Goal: Task Accomplishment & Management: Manage account settings

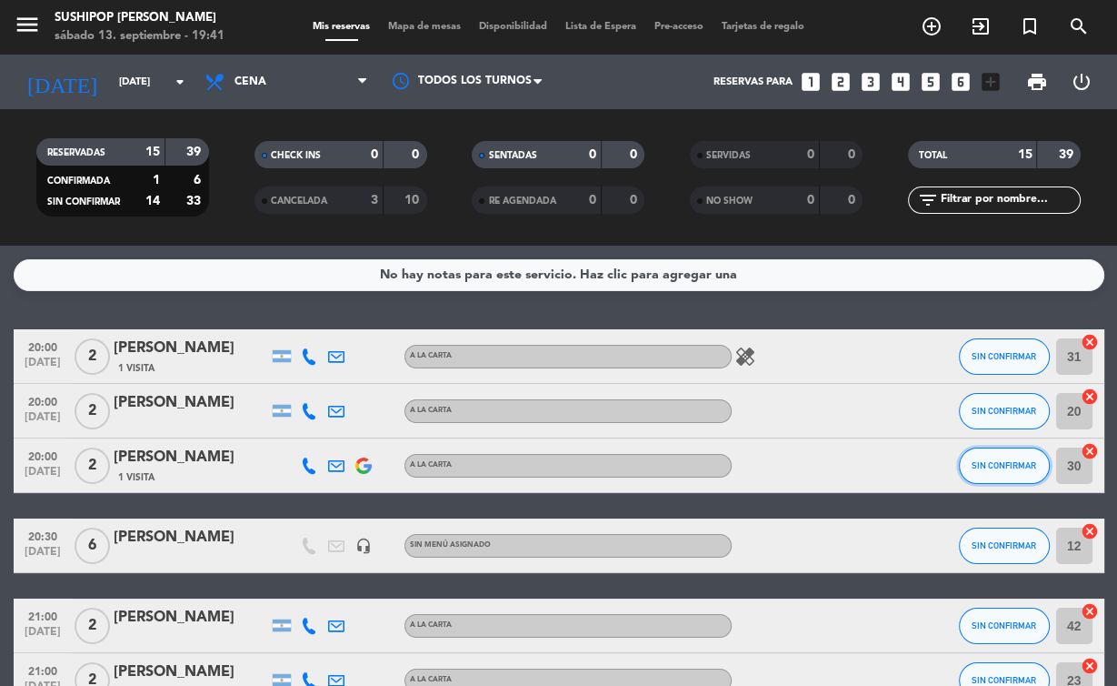
click at [989, 459] on button "SIN CONFIRMAR" at bounding box center [1004, 465] width 91 height 36
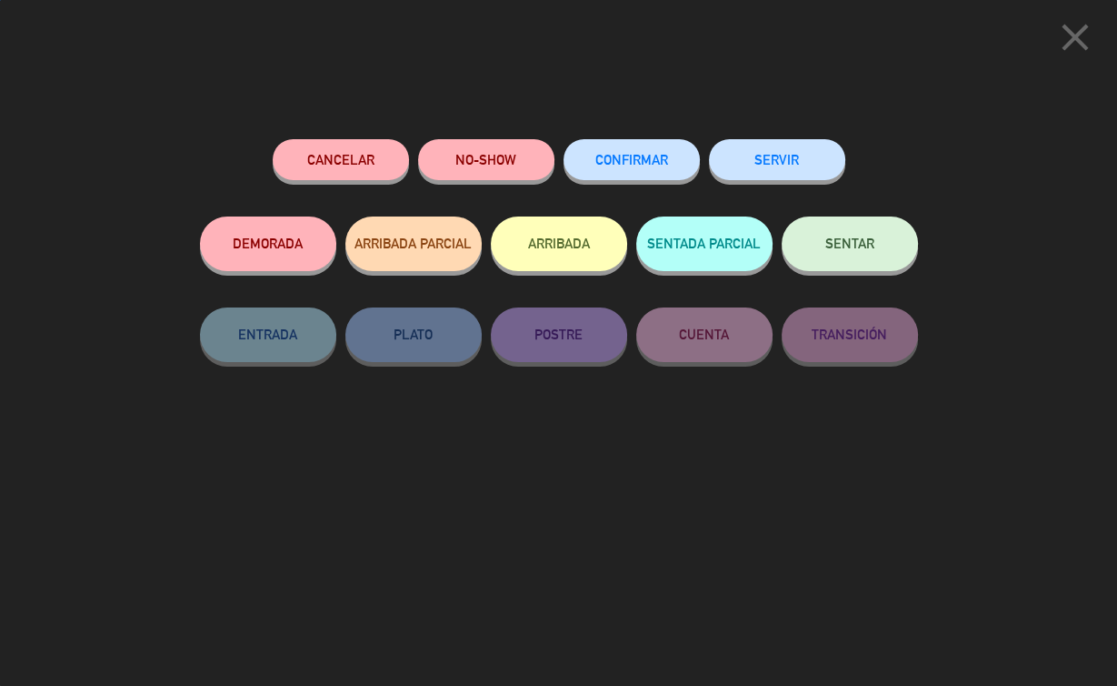
click at [773, 162] on button "SERVIR" at bounding box center [777, 159] width 136 height 41
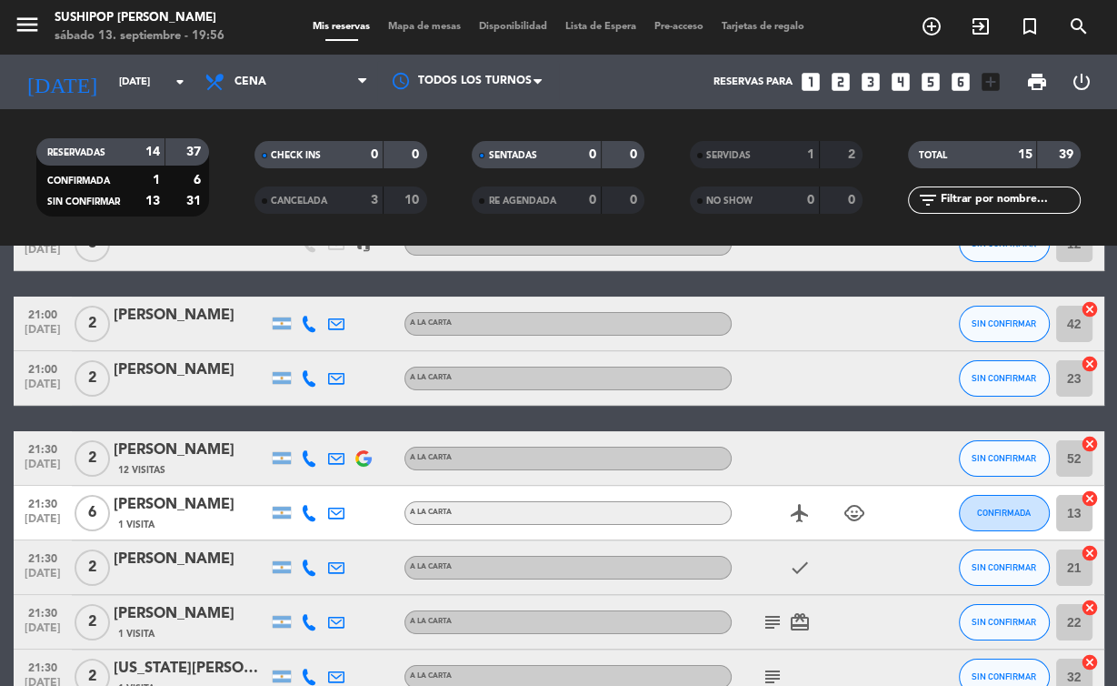
scroll to position [285, 0]
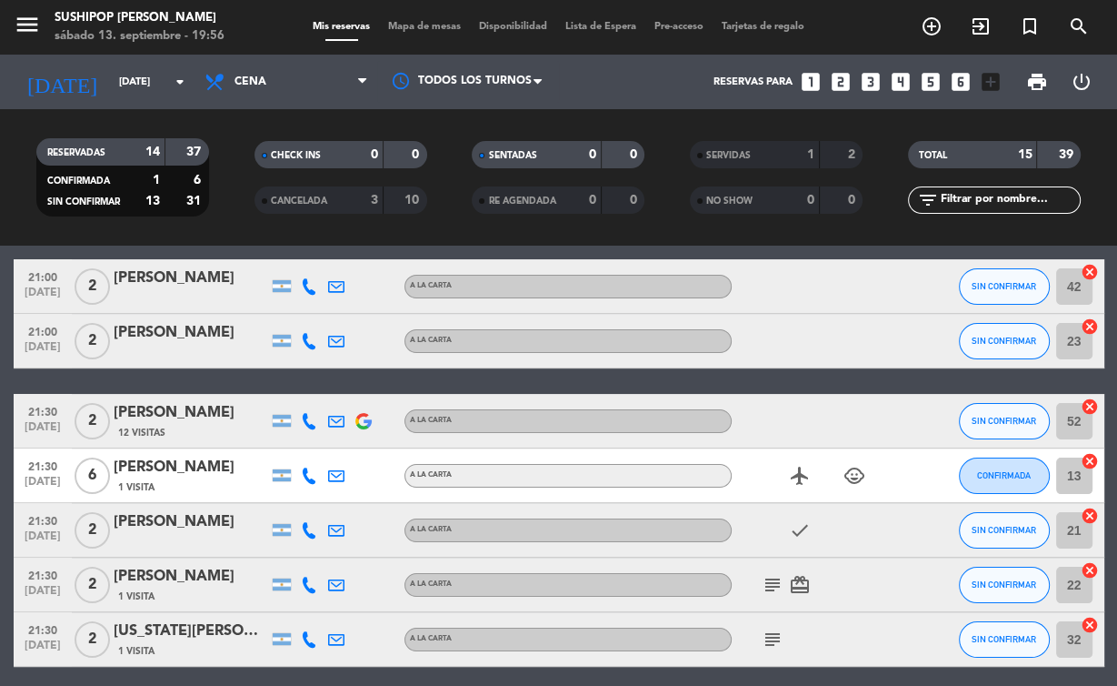
click at [784, 577] on span "subject" at bounding box center [772, 585] width 27 height 22
click at [778, 576] on icon "subject" at bounding box center [773, 585] width 22 height 22
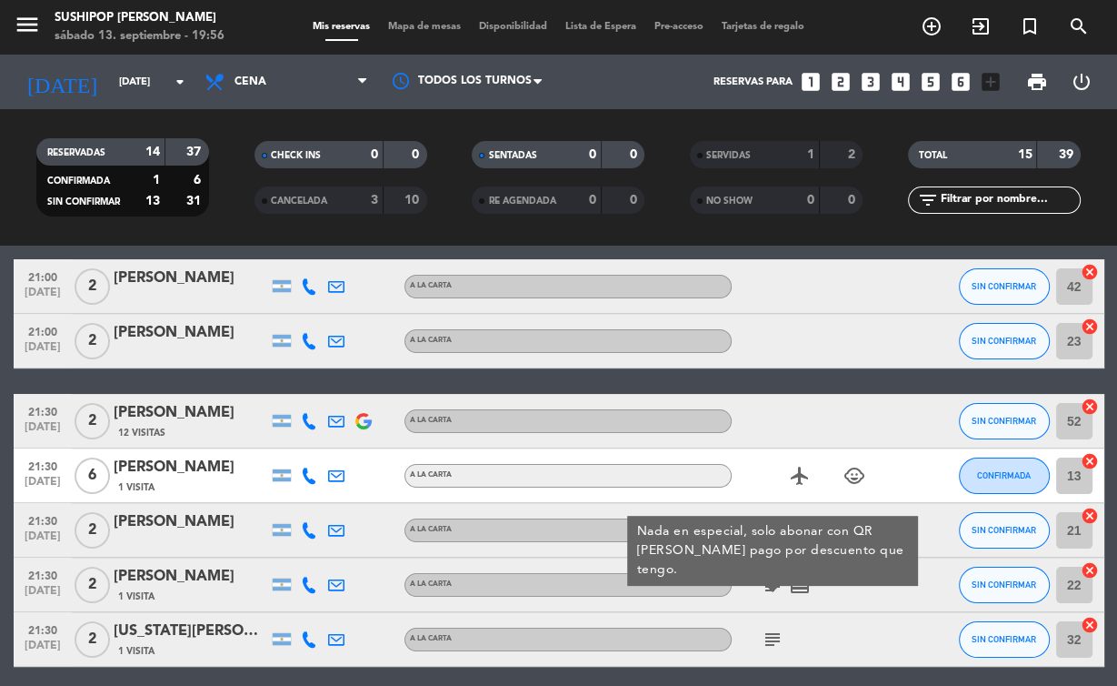
click at [784, 637] on span "subject" at bounding box center [772, 639] width 27 height 22
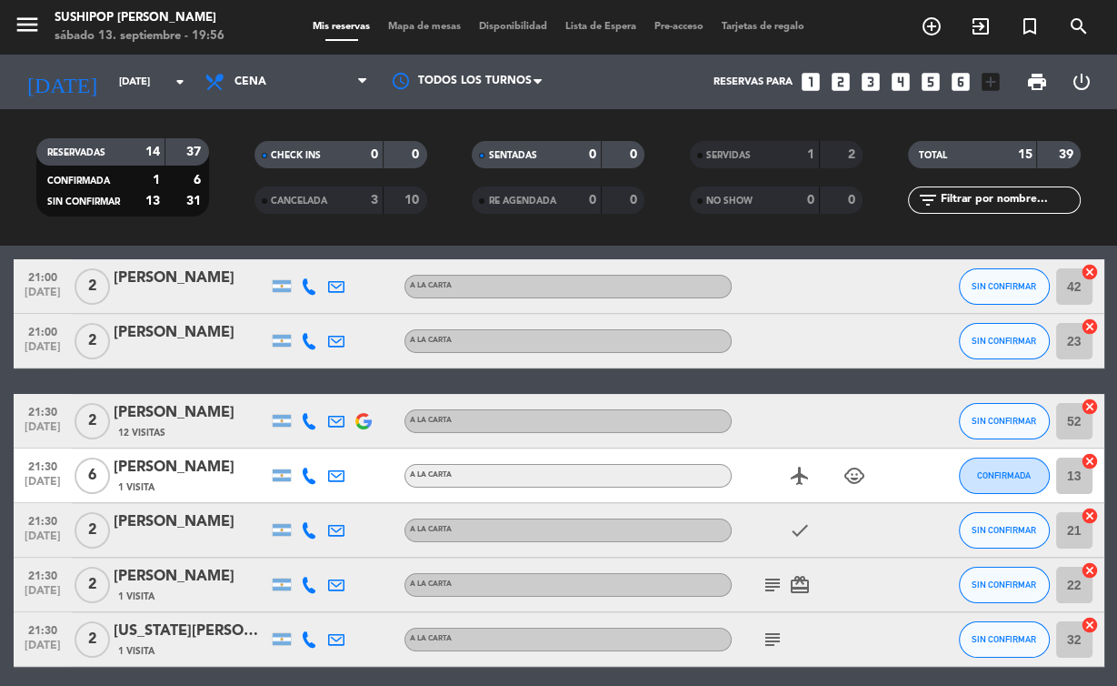
click at [771, 590] on icon "subject" at bounding box center [773, 585] width 22 height 22
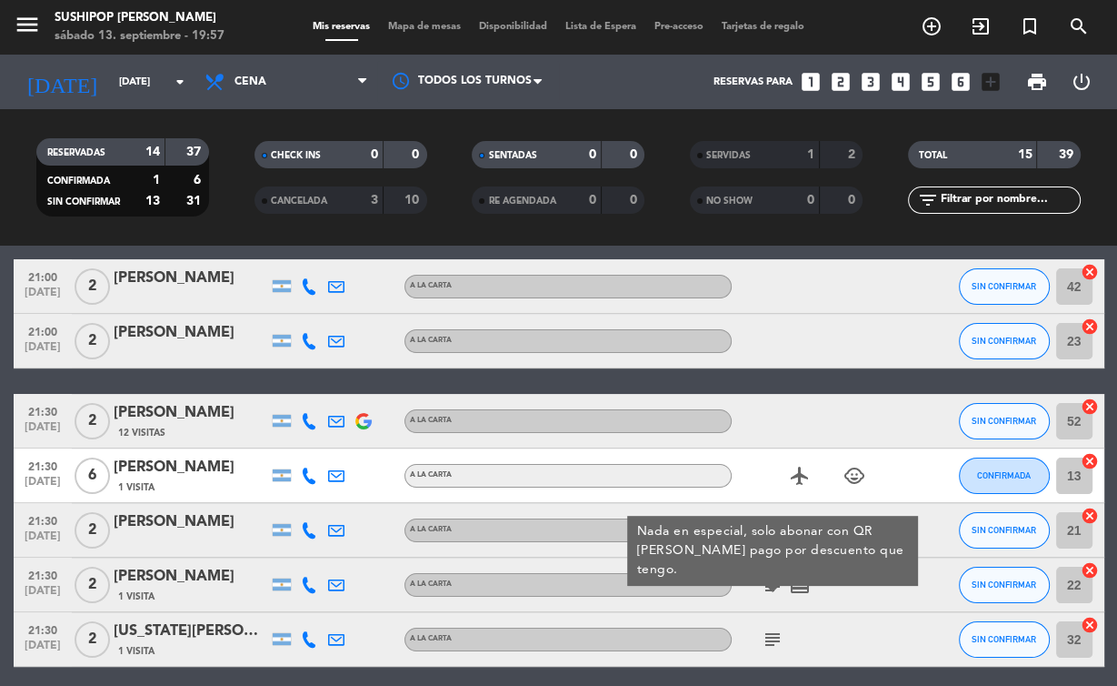
click at [767, 637] on icon "subject" at bounding box center [773, 639] width 22 height 22
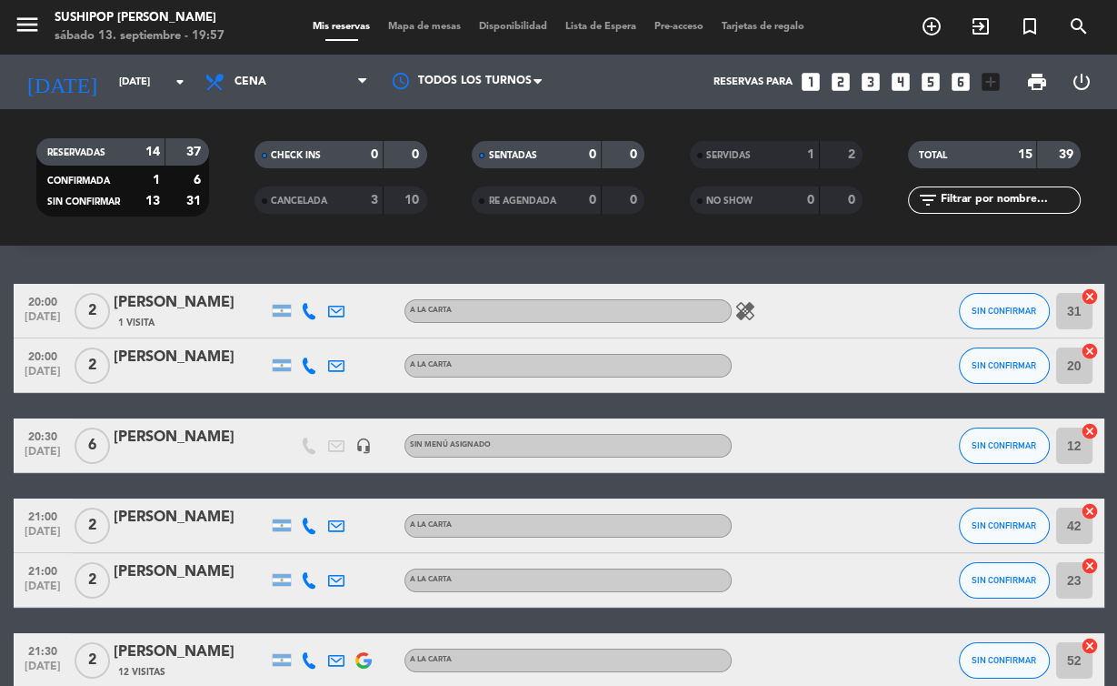
scroll to position [0, 0]
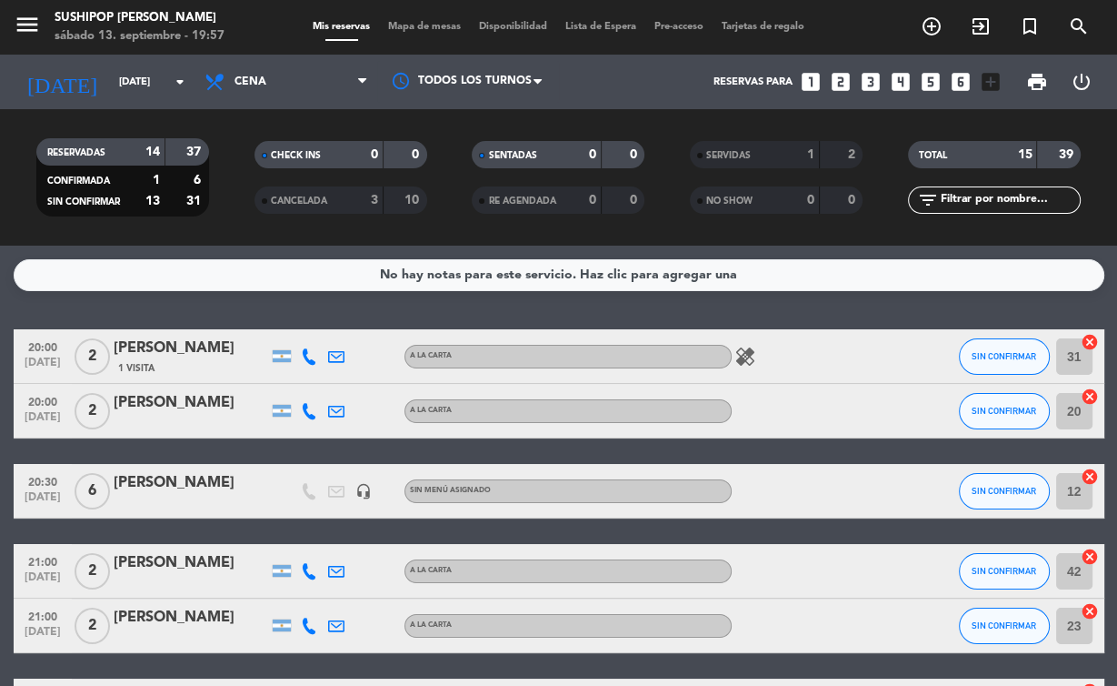
click at [744, 366] on icon "healing" at bounding box center [746, 357] width 22 height 22
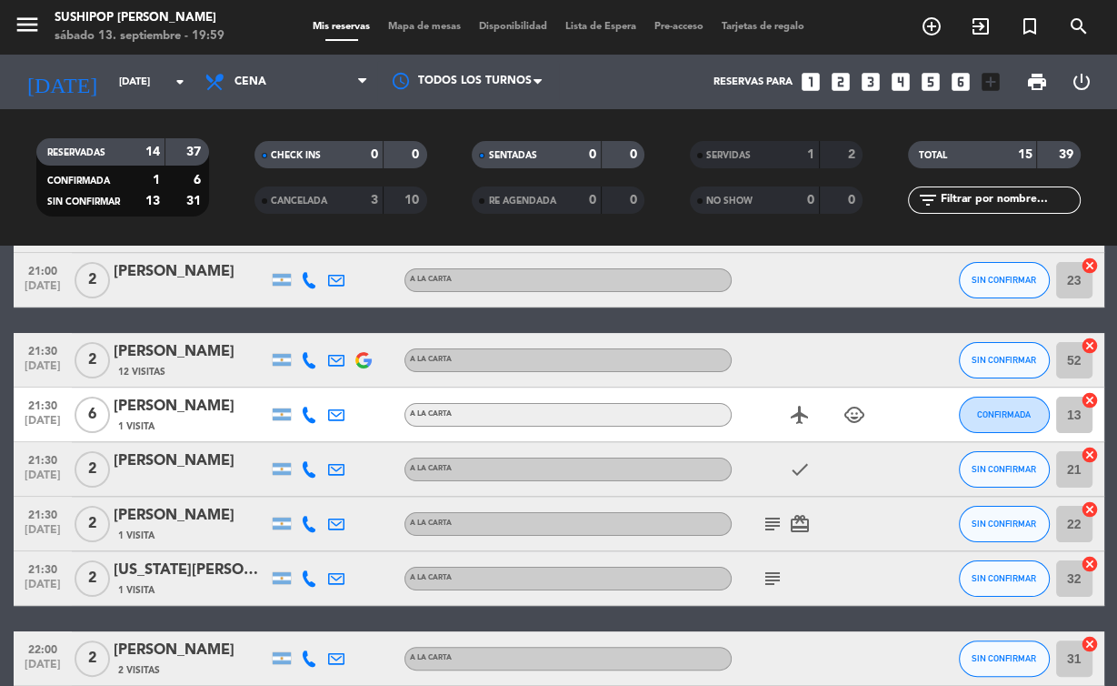
scroll to position [530, 0]
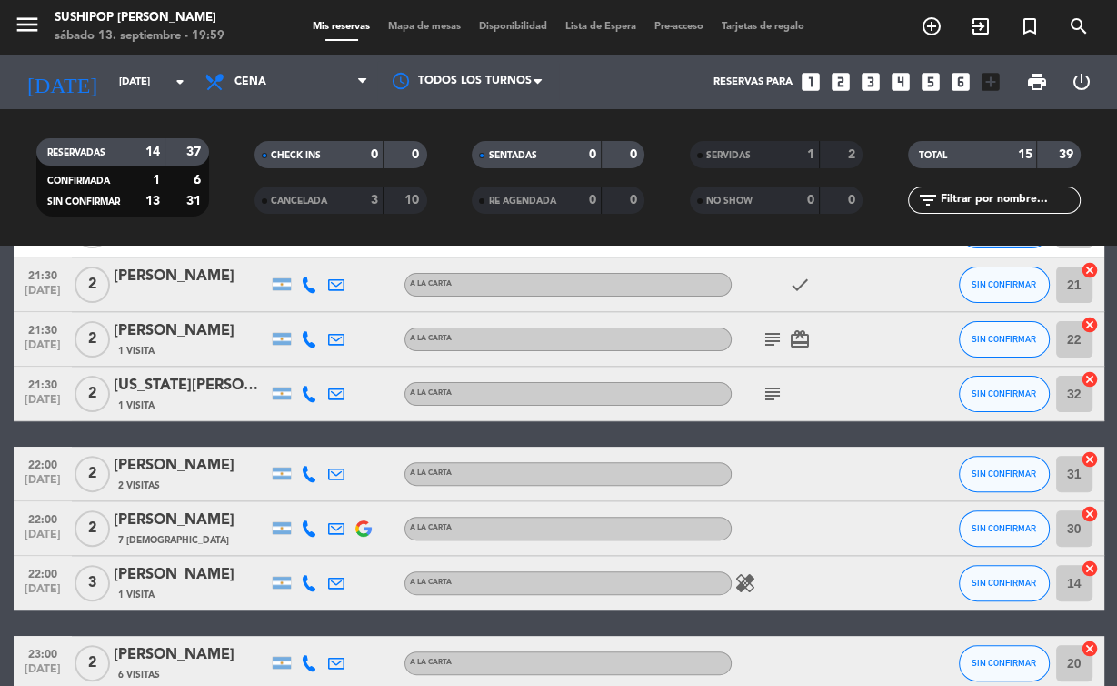
click at [787, 393] on div "subject" at bounding box center [814, 393] width 164 height 54
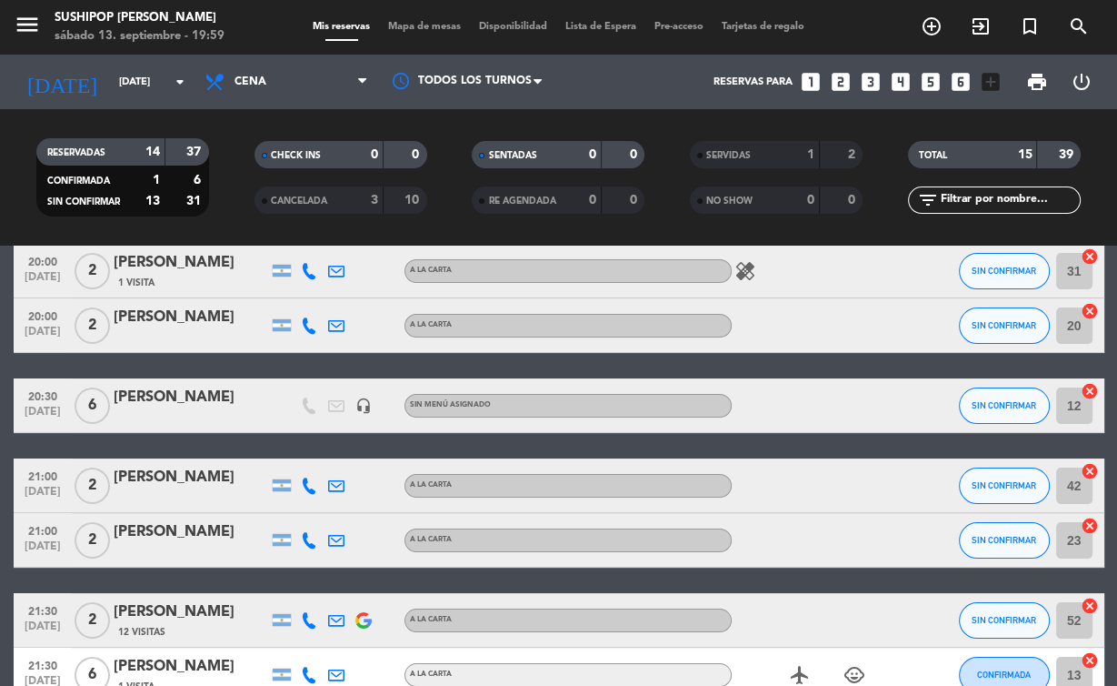
scroll to position [0, 0]
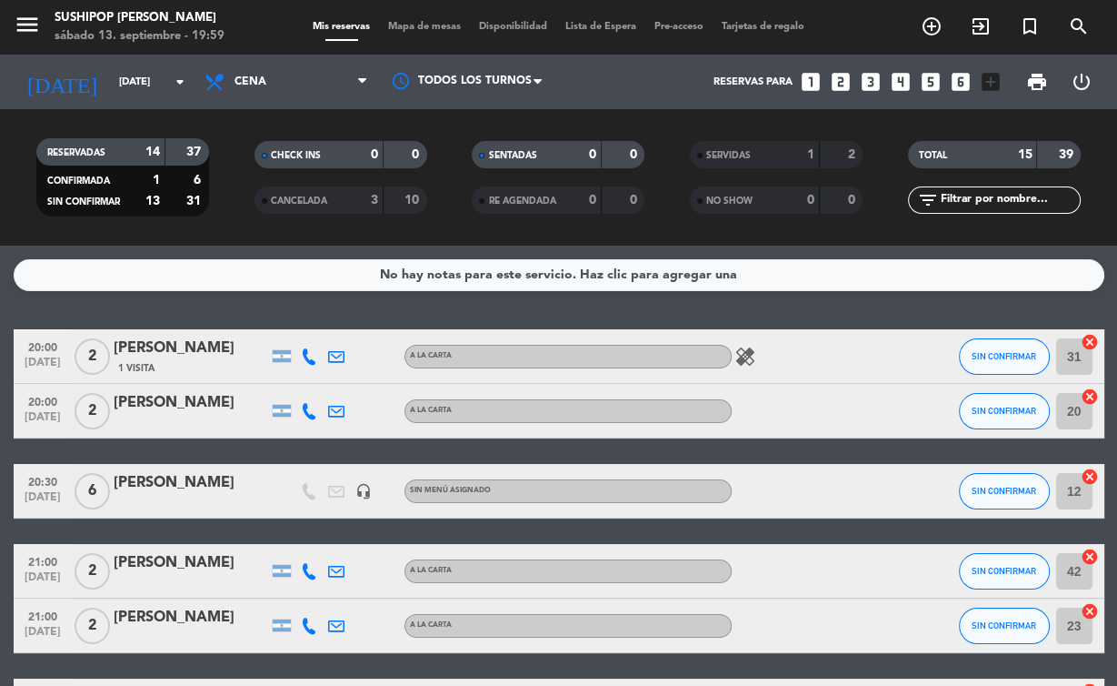
click at [923, 613] on div at bounding box center [920, 625] width 49 height 54
click at [746, 355] on icon "healing" at bounding box center [746, 357] width 22 height 22
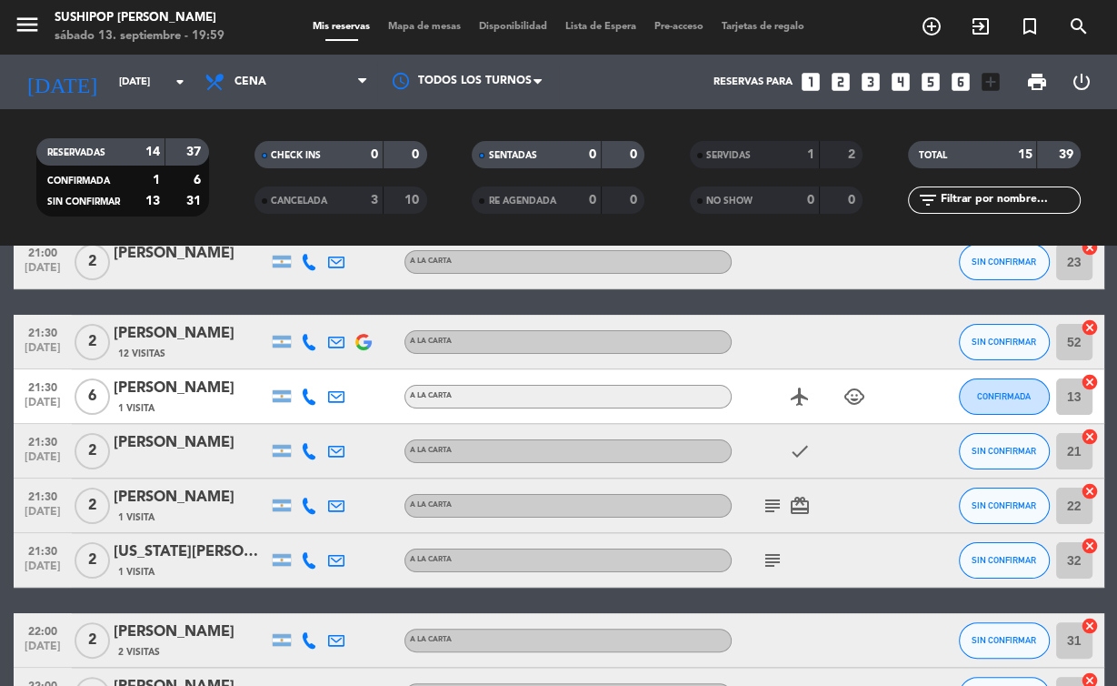
scroll to position [596, 0]
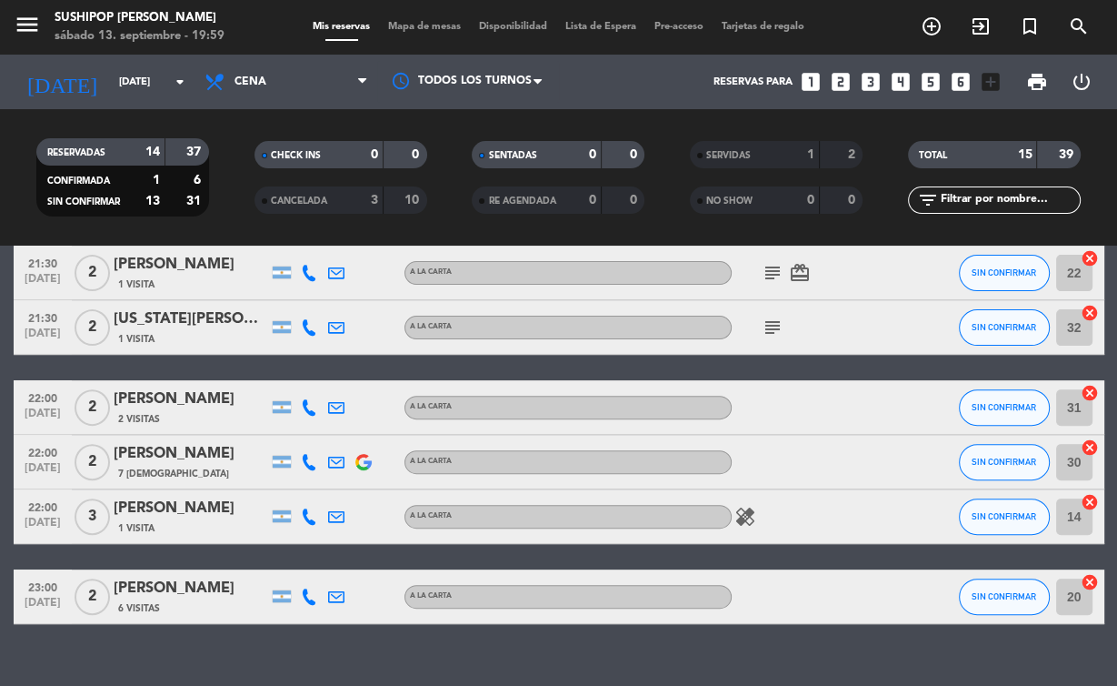
click at [753, 518] on icon "healing" at bounding box center [746, 517] width 22 height 22
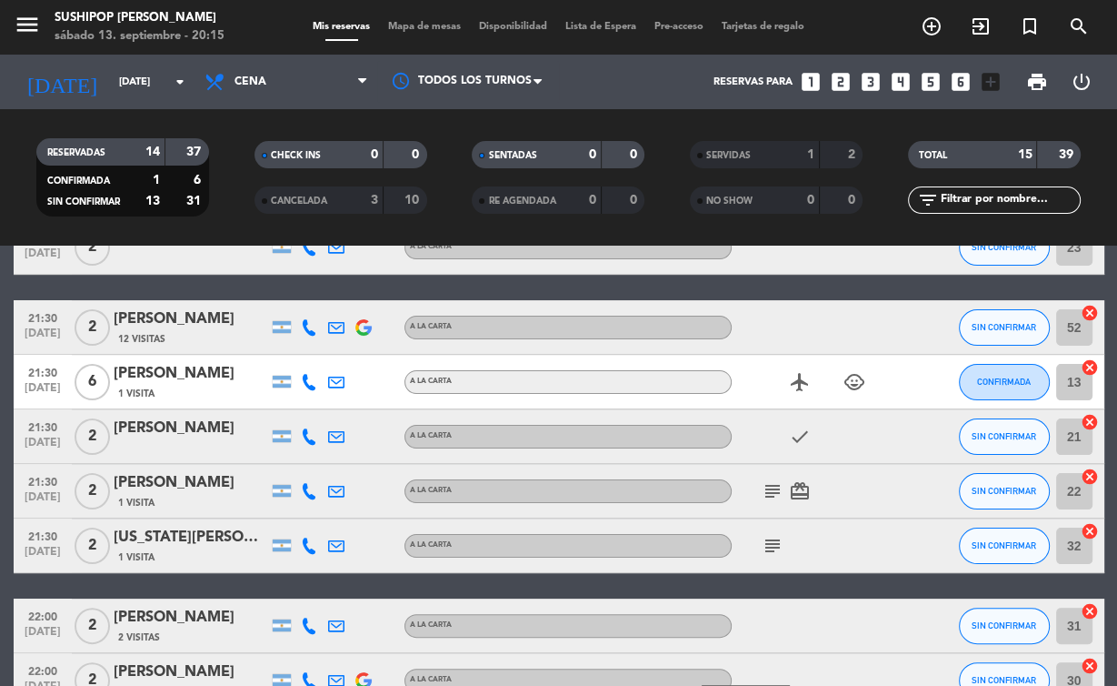
scroll to position [0, 0]
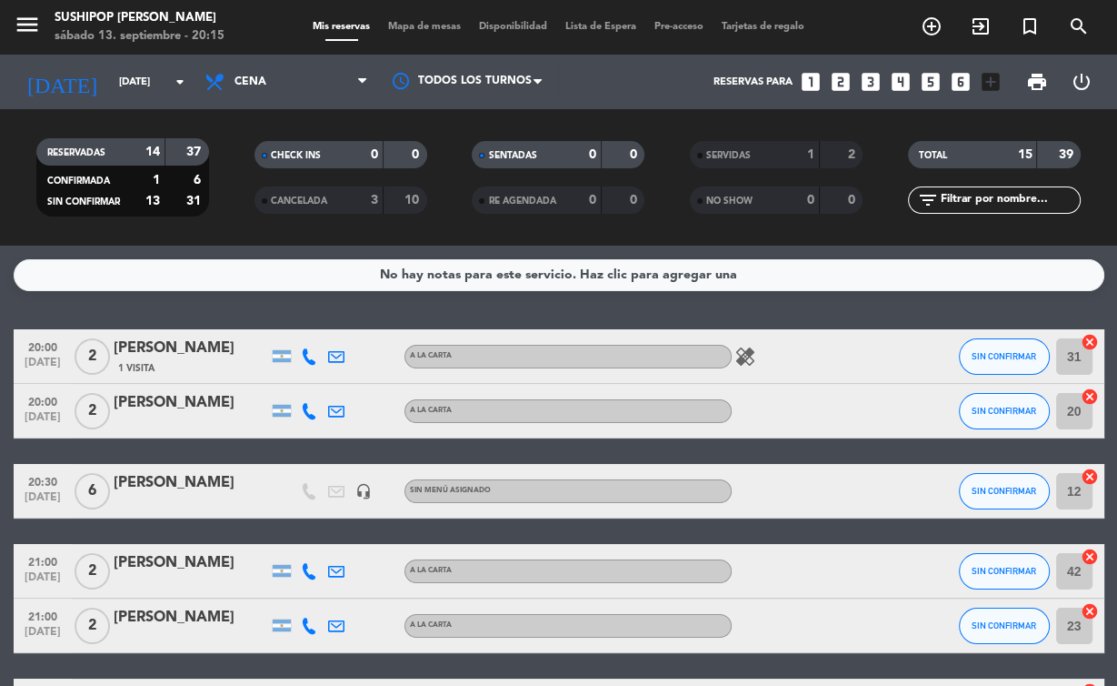
click at [749, 346] on icon "healing" at bounding box center [746, 357] width 22 height 22
click at [828, 364] on div "healing Mariscos" at bounding box center [814, 356] width 164 height 54
click at [995, 347] on button "SIN CONFIRMAR" at bounding box center [1004, 356] width 91 height 36
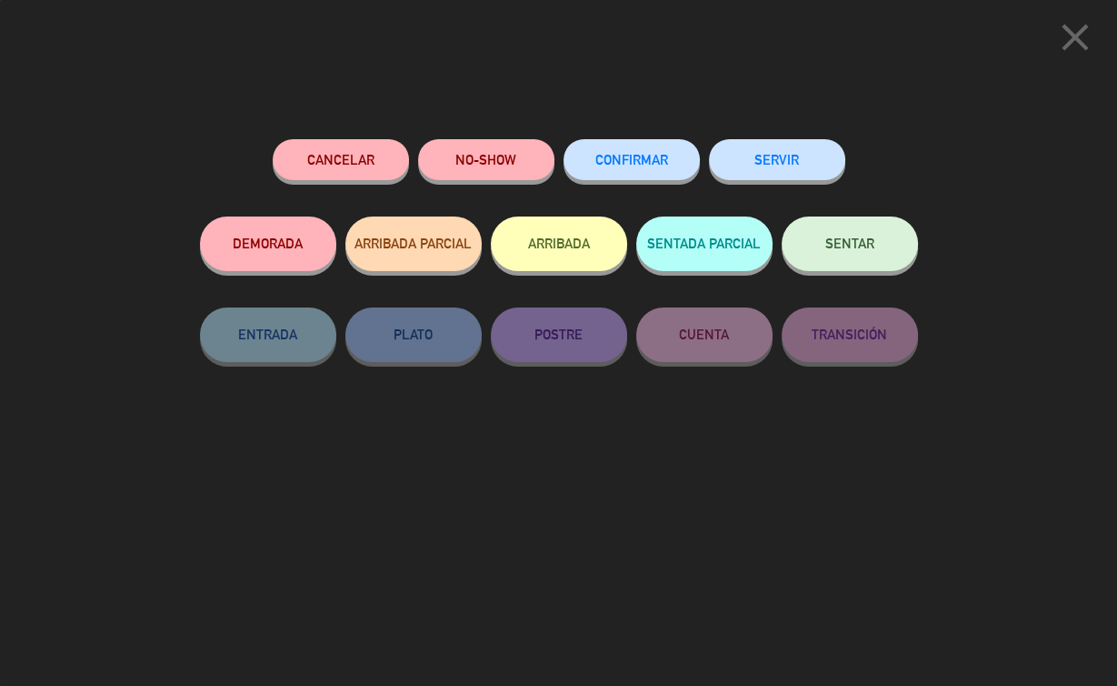
click at [798, 154] on button "SERVIR" at bounding box center [777, 159] width 136 height 41
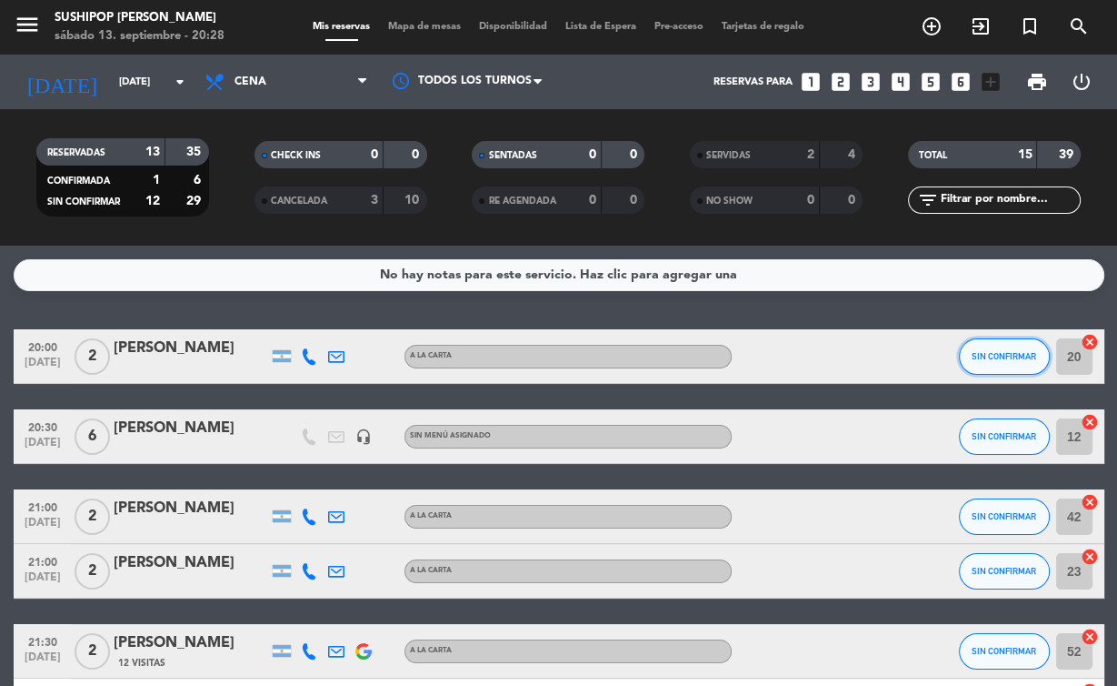
click at [989, 366] on button "SIN CONFIRMAR" at bounding box center [1004, 356] width 91 height 36
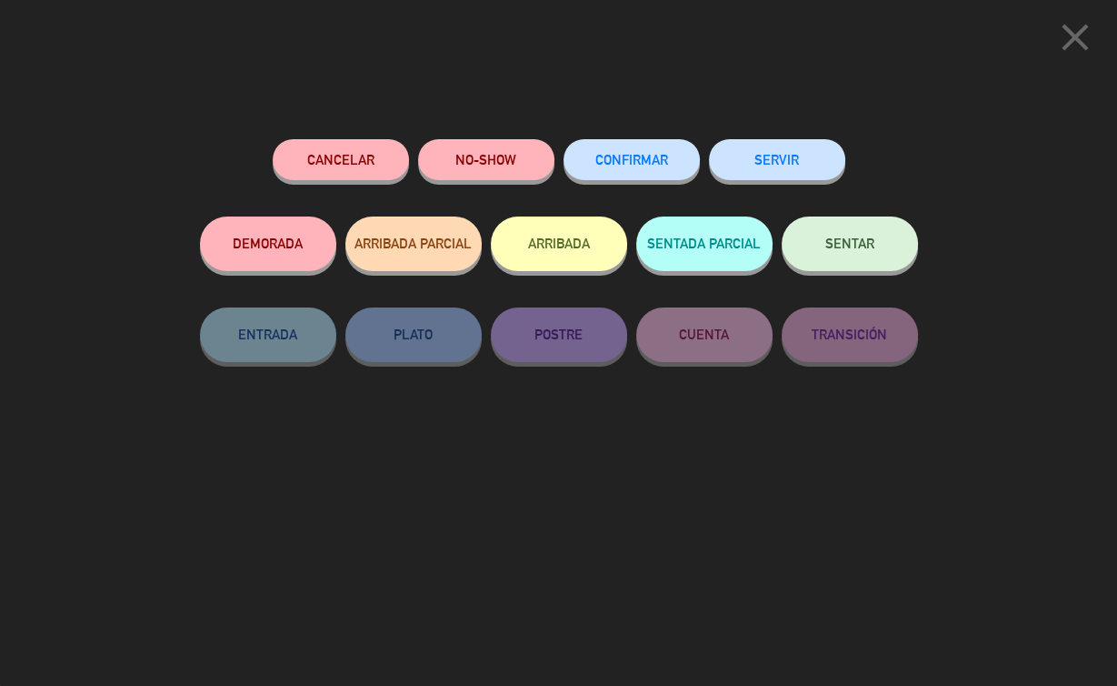
click at [486, 164] on button "NO-SHOW" at bounding box center [486, 159] width 136 height 41
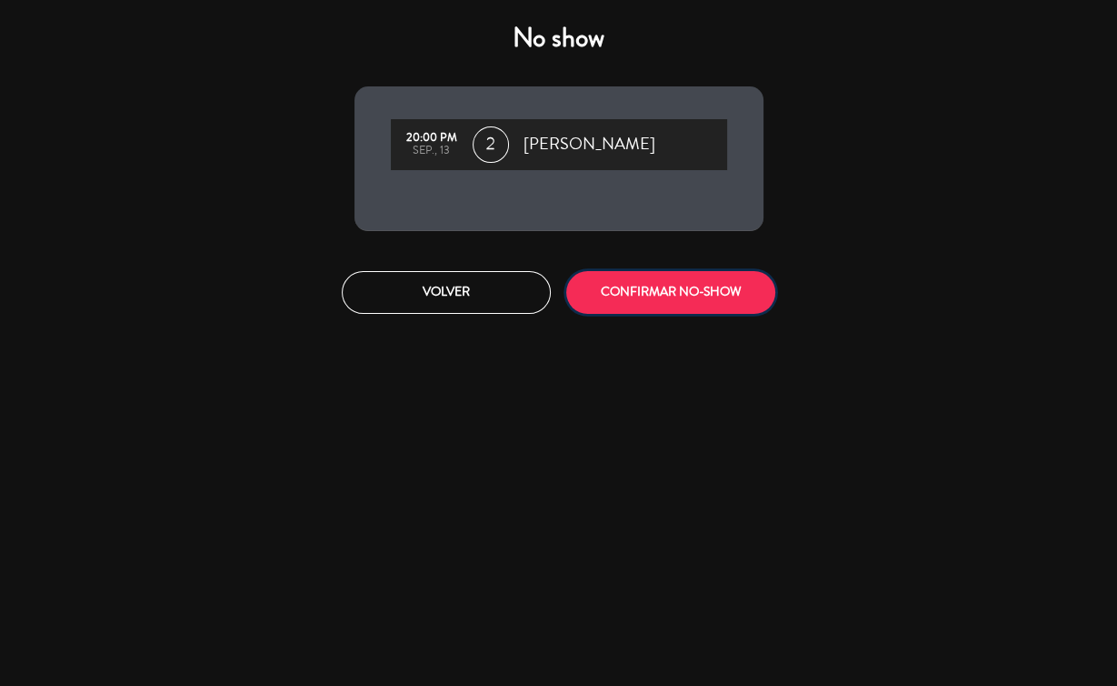
click at [673, 304] on button "CONFIRMAR NO-SHOW" at bounding box center [670, 292] width 209 height 43
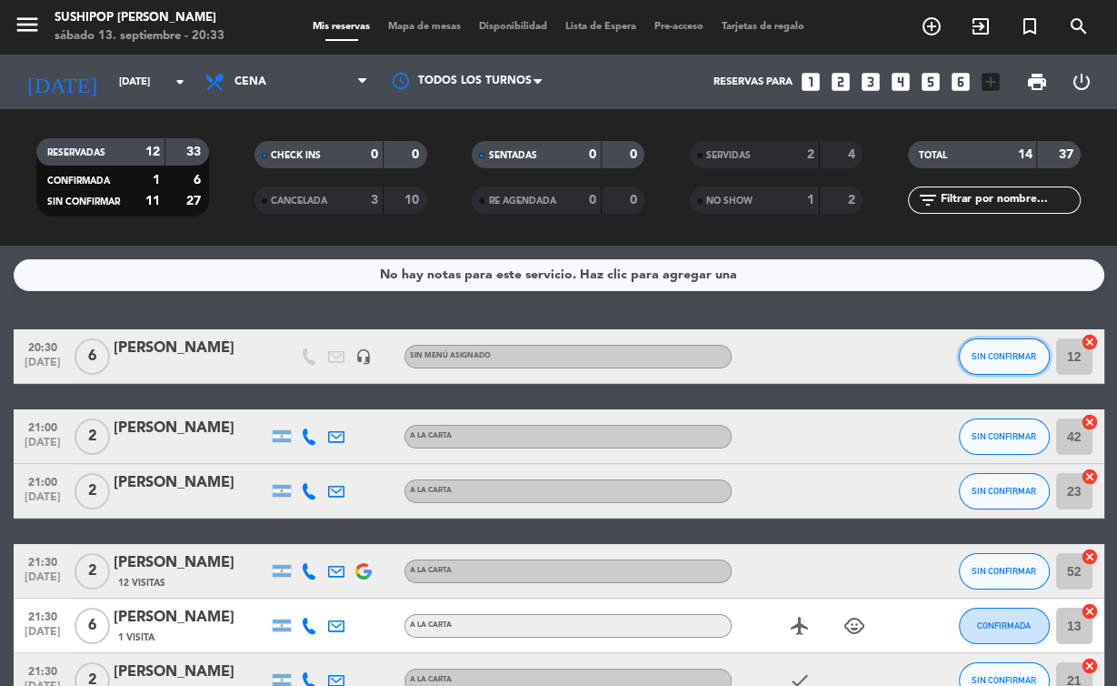
click at [1017, 356] on span "SIN CONFIRMAR" at bounding box center [1004, 356] width 65 height 10
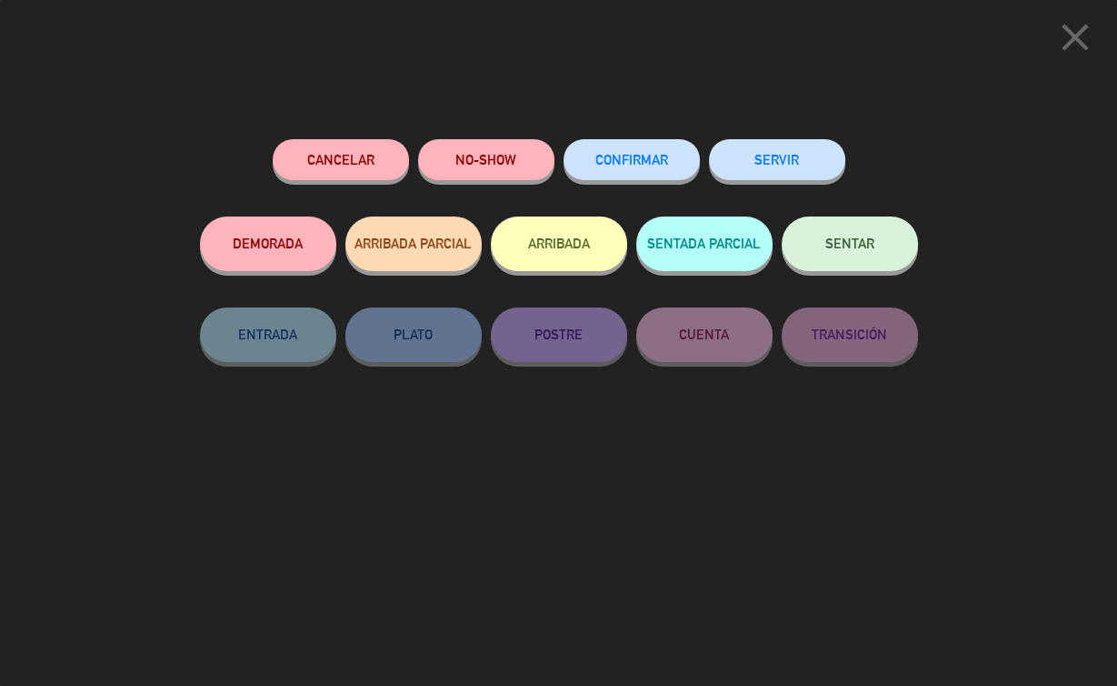
click at [789, 167] on button "SERVIR" at bounding box center [777, 159] width 136 height 41
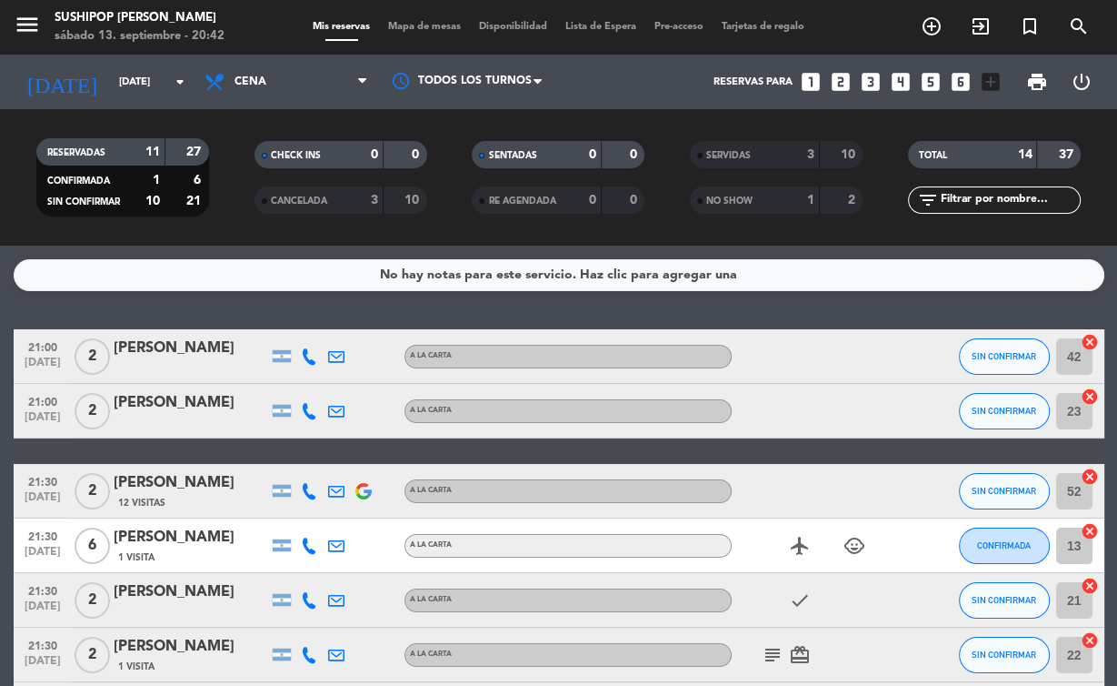
click at [774, 654] on icon "subject" at bounding box center [773, 655] width 22 height 22
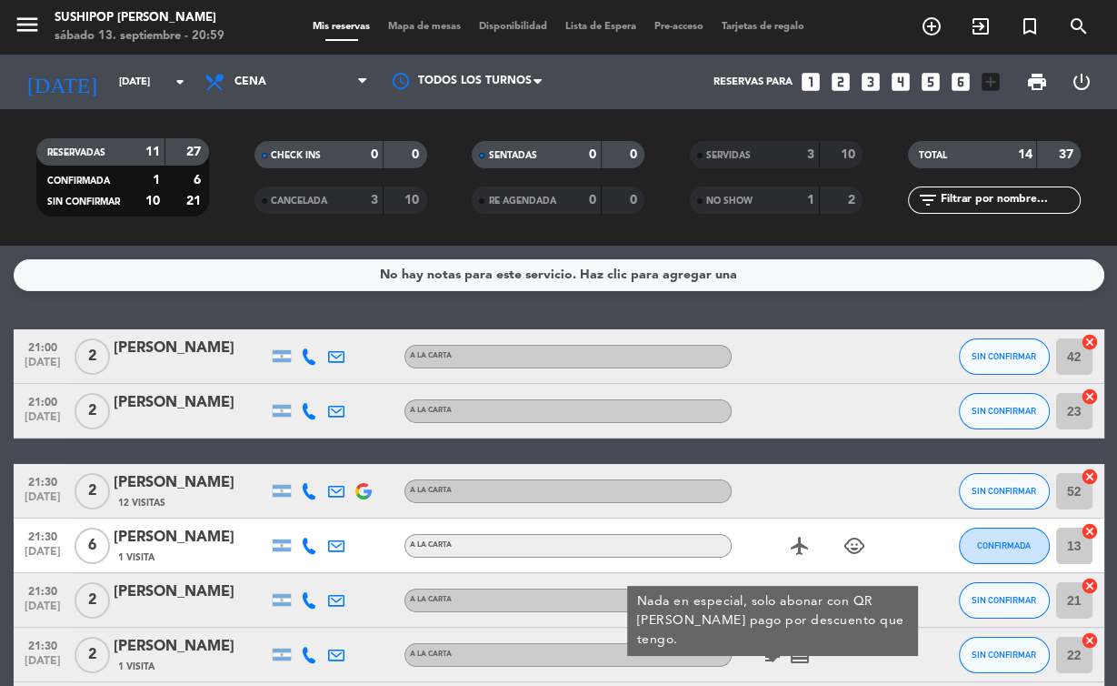
scroll to position [23, 0]
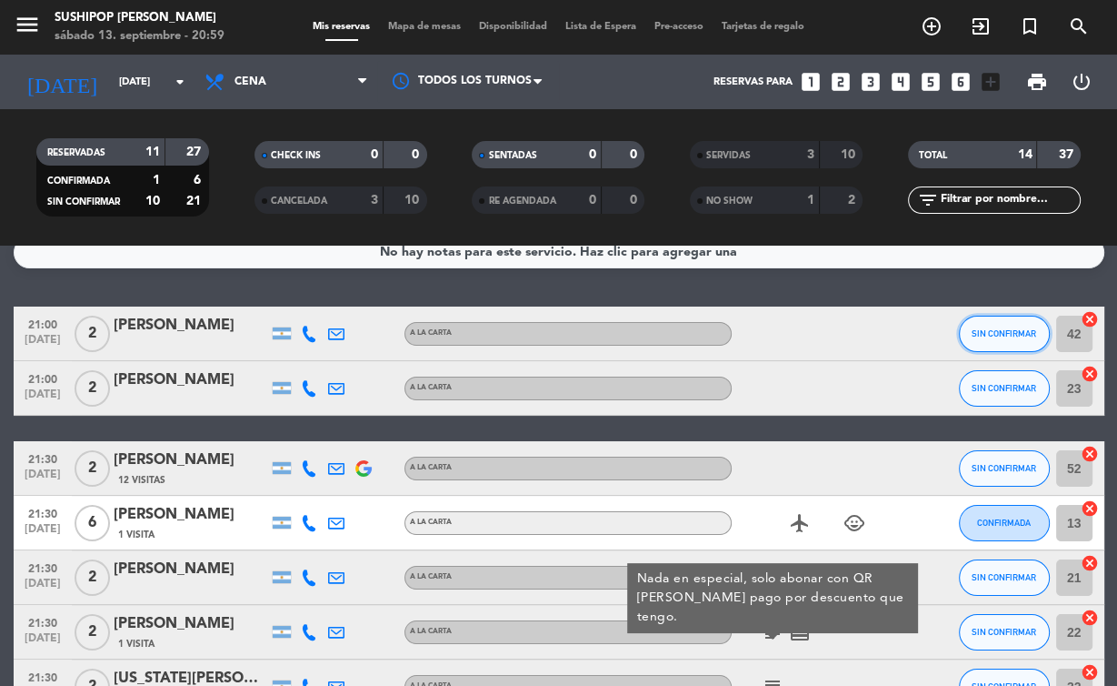
click at [984, 335] on span "SIN CONFIRMAR" at bounding box center [1004, 333] width 65 height 10
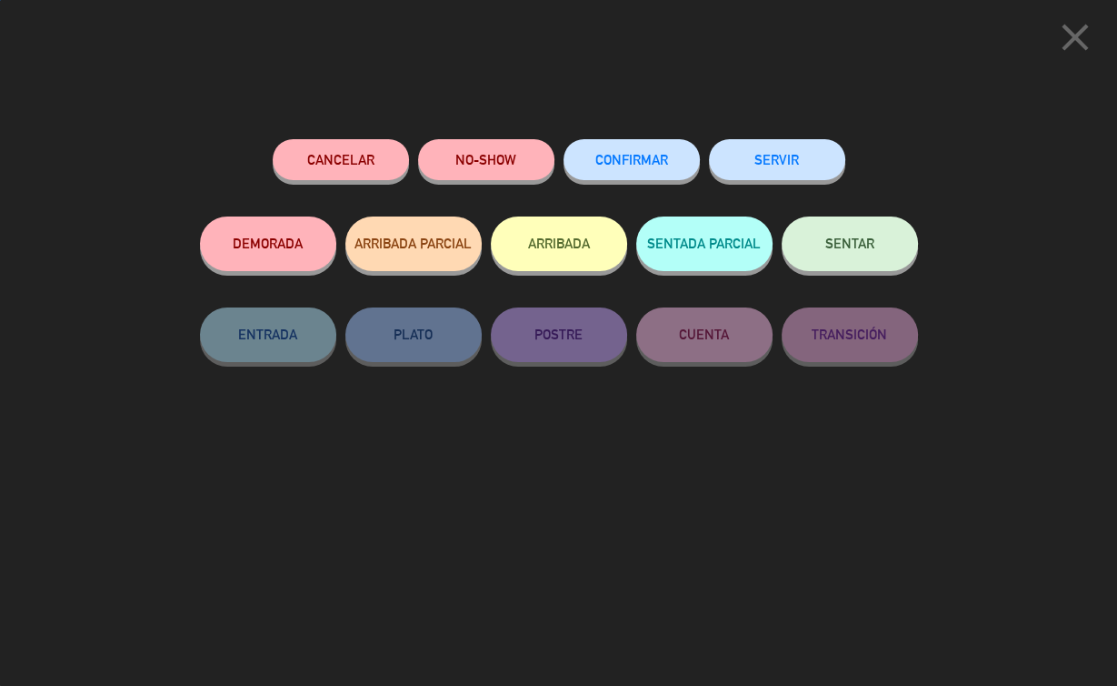
click at [774, 156] on button "SERVIR" at bounding box center [777, 159] width 136 height 41
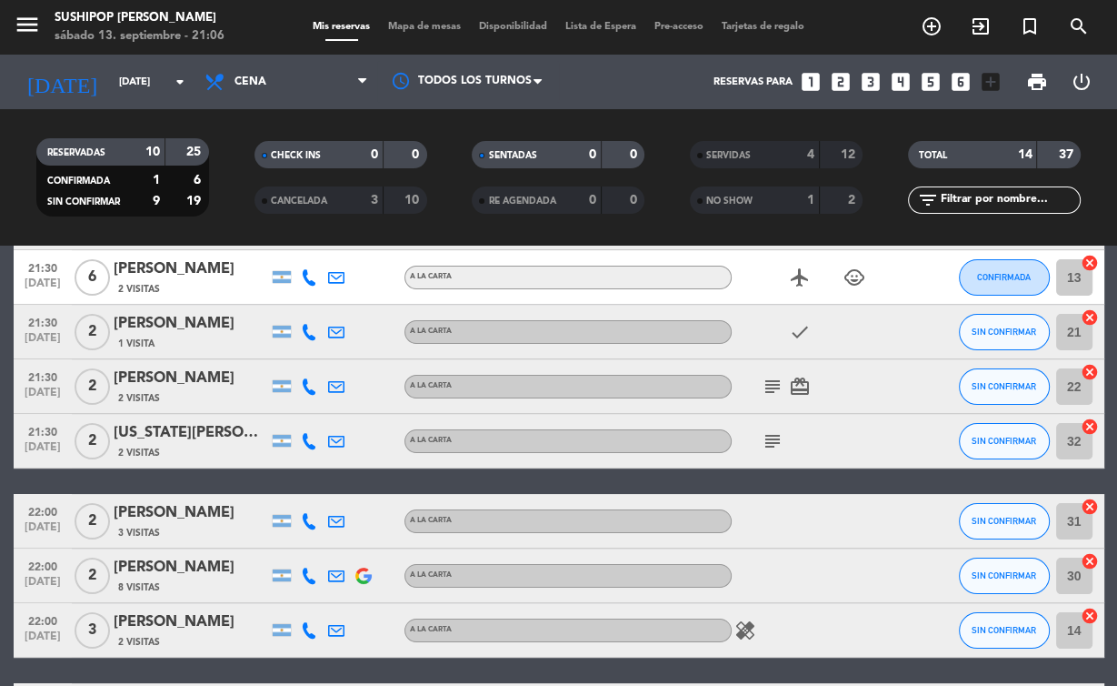
scroll to position [301, 0]
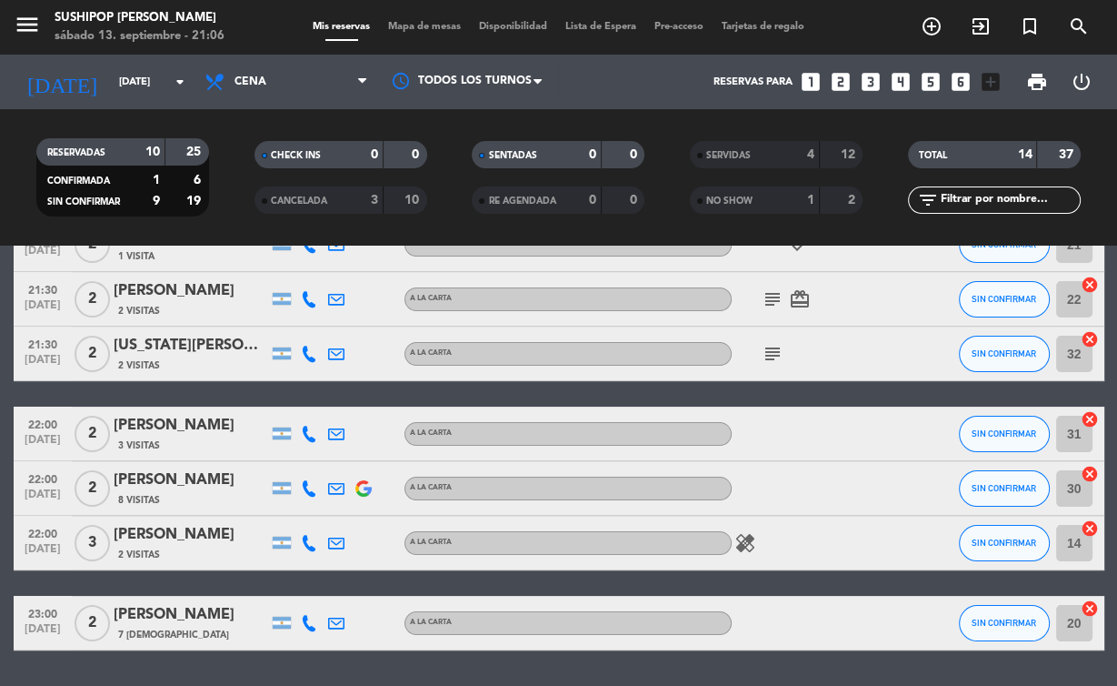
click at [213, 473] on div "[PERSON_NAME]" at bounding box center [191, 480] width 155 height 24
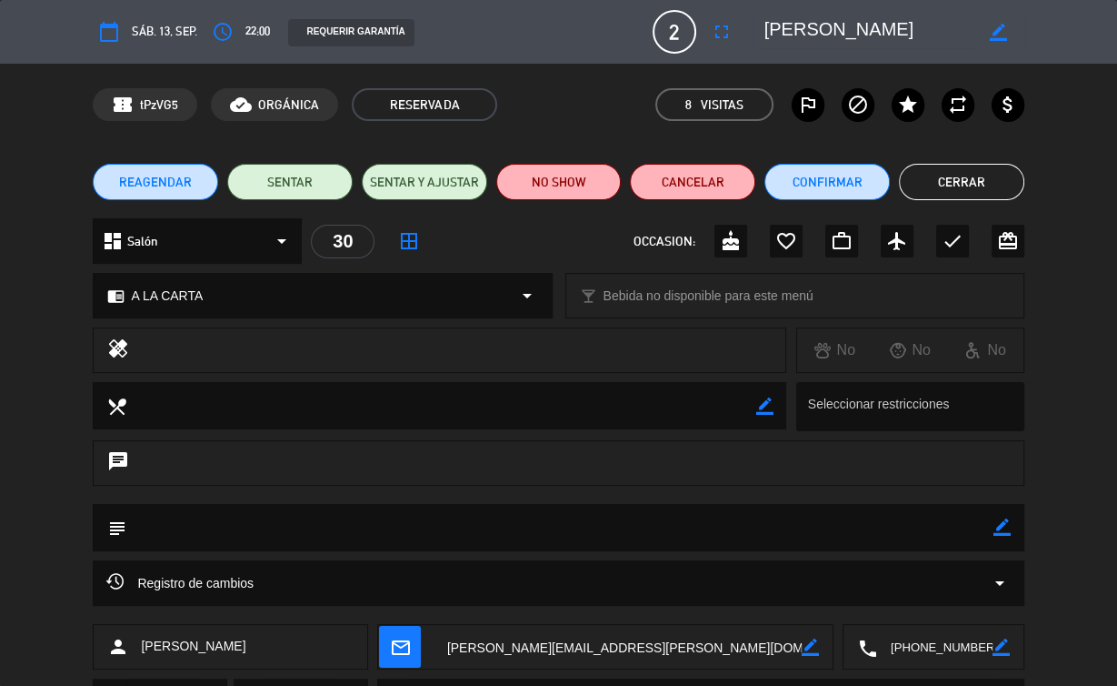
click at [951, 184] on button "Cerrar" at bounding box center [961, 182] width 125 height 36
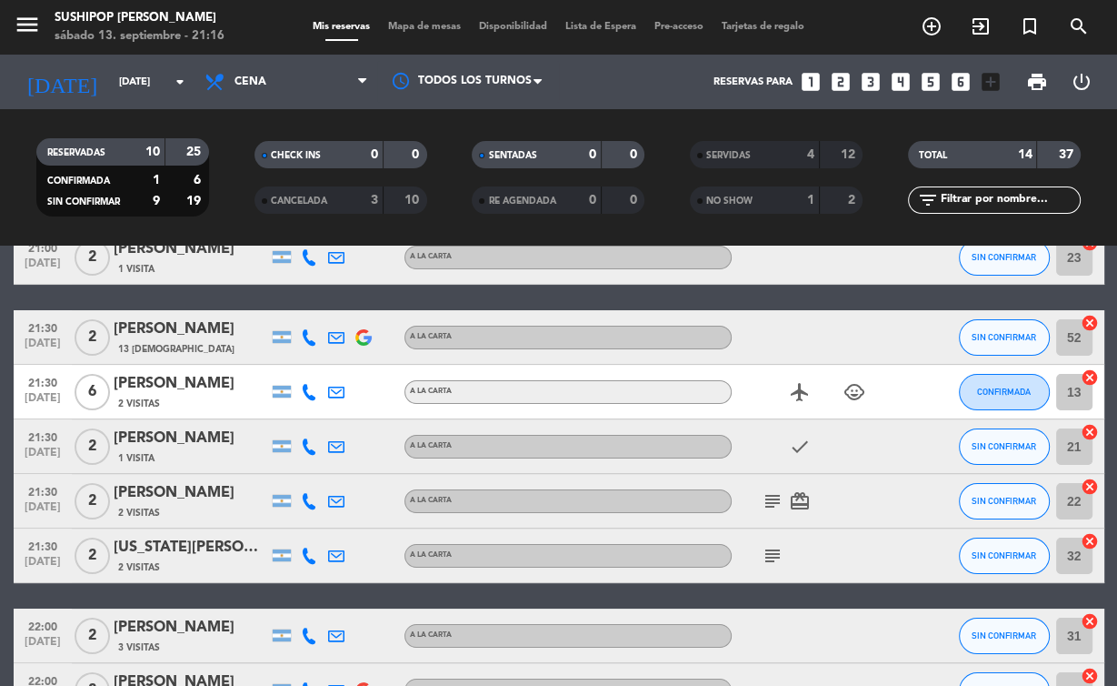
scroll to position [0, 0]
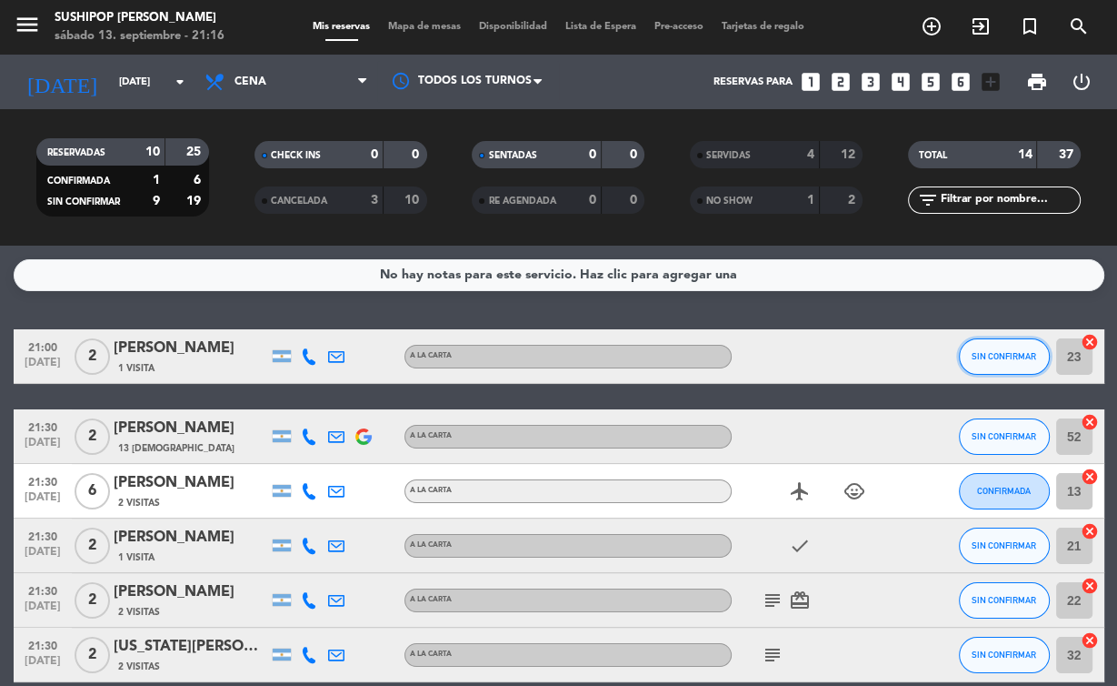
click at [1011, 359] on span "SIN CONFIRMAR" at bounding box center [1004, 356] width 65 height 10
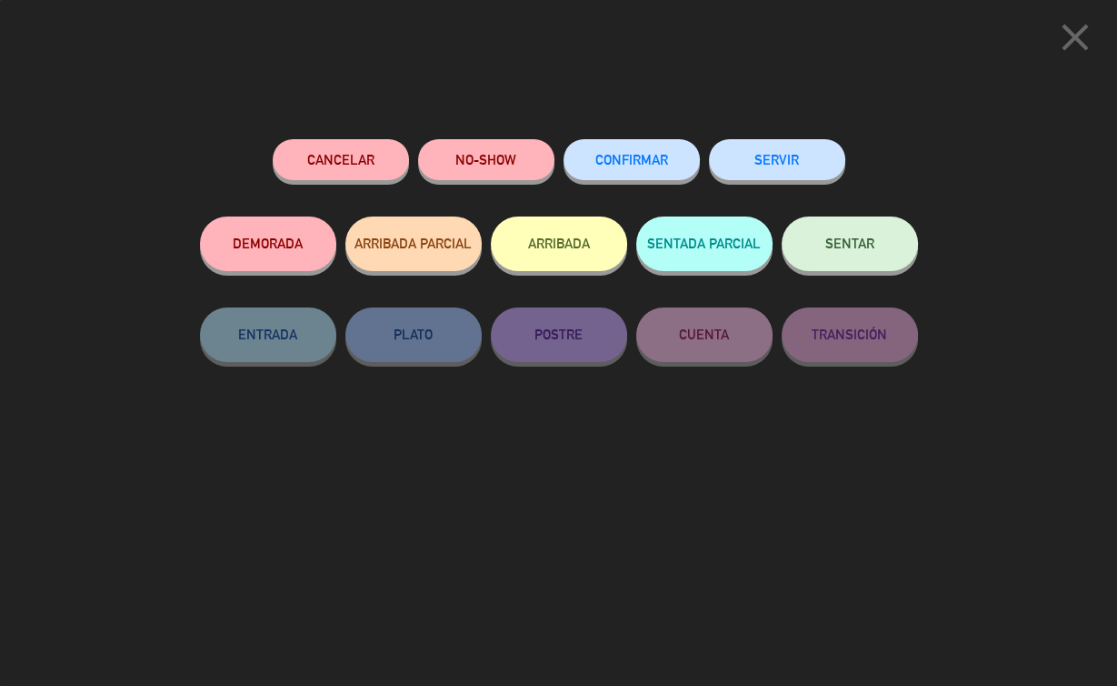
click at [500, 163] on button "NO-SHOW" at bounding box center [486, 159] width 136 height 41
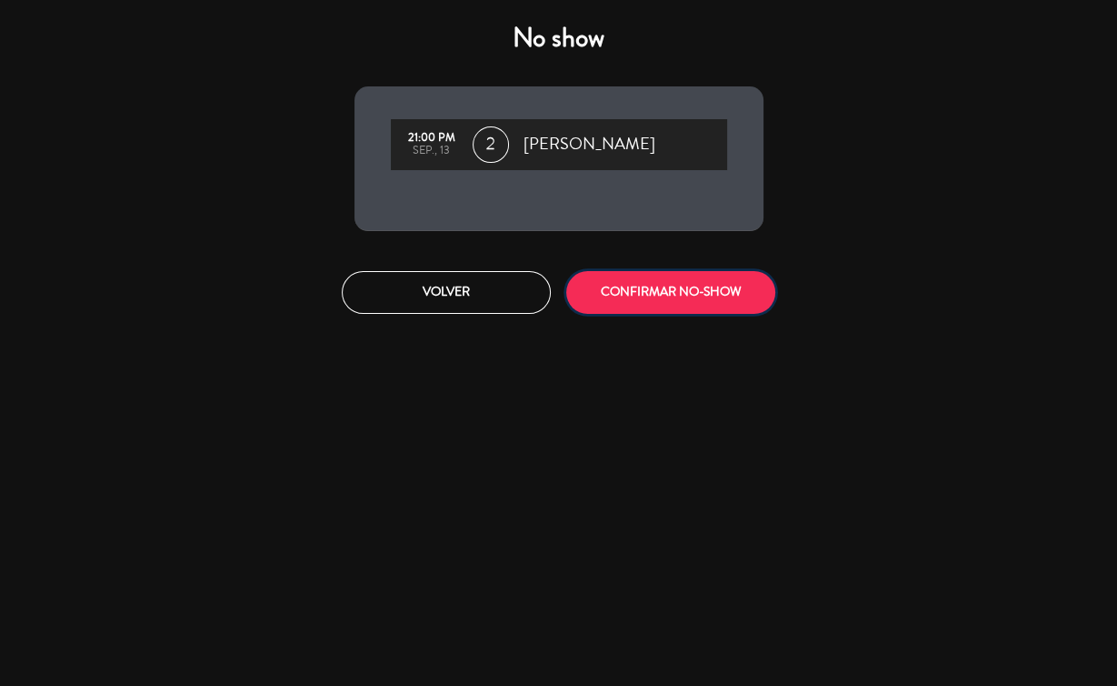
click at [637, 288] on button "CONFIRMAR NO-SHOW" at bounding box center [670, 292] width 209 height 43
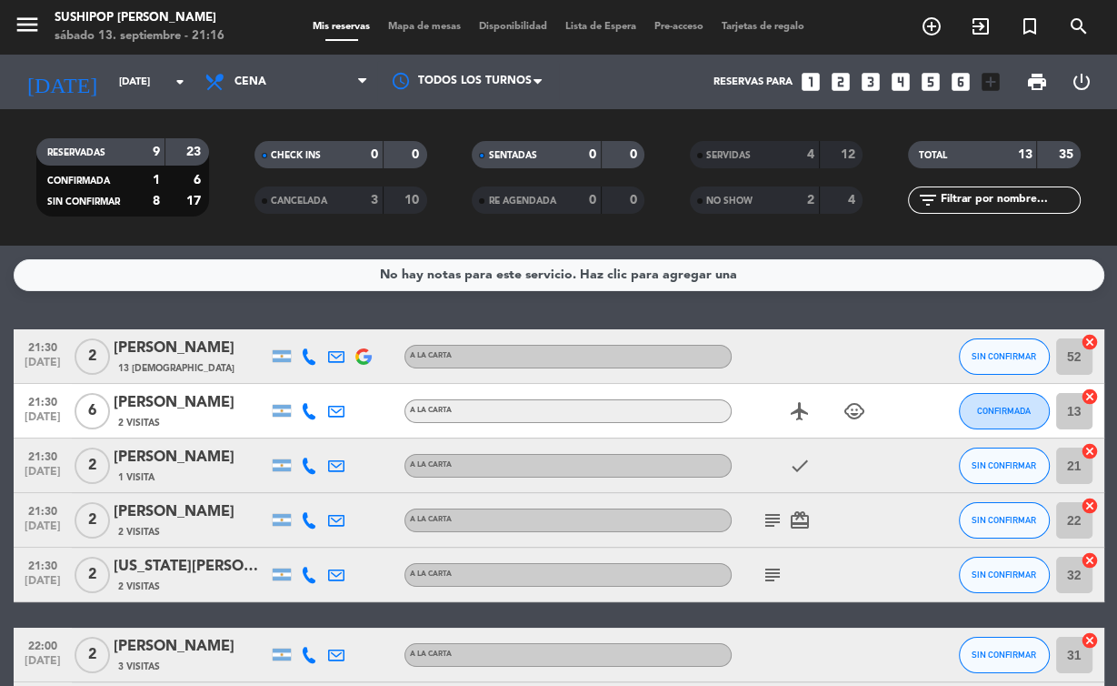
click at [850, 161] on strong "12" at bounding box center [850, 154] width 18 height 13
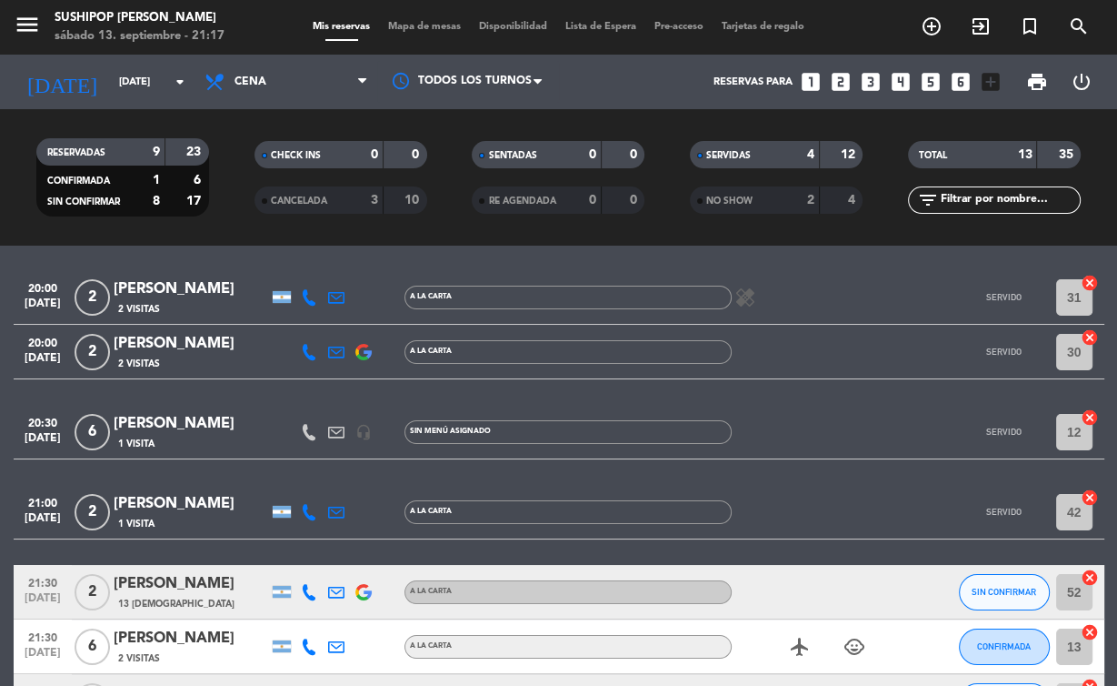
scroll to position [37, 0]
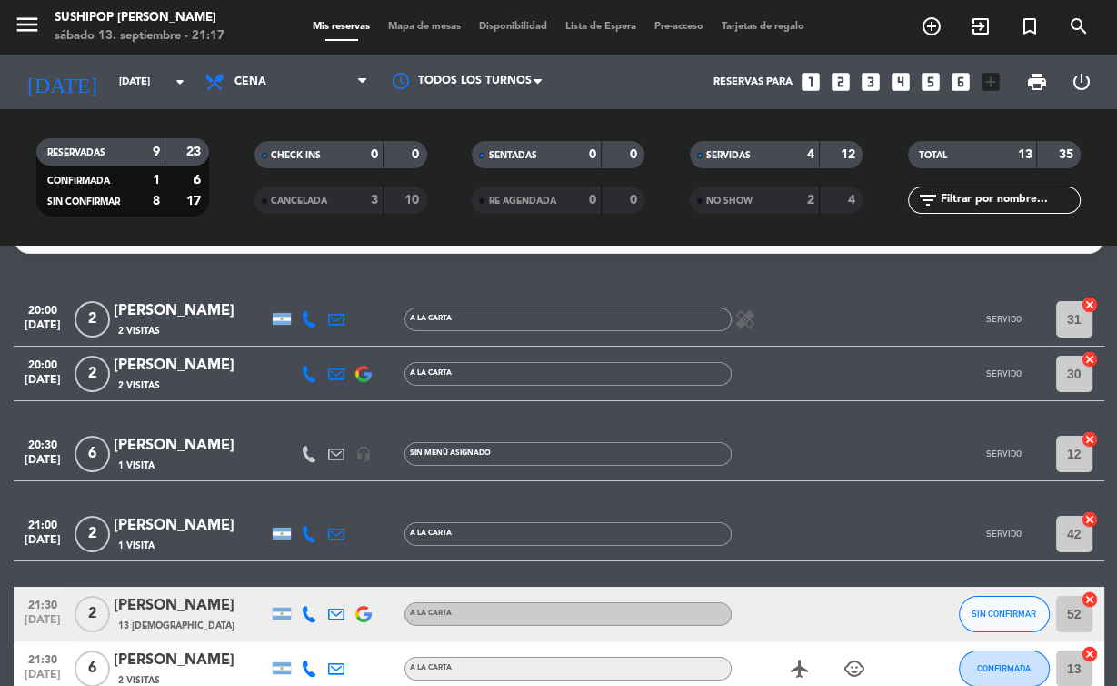
click at [846, 173] on div "SERVIDAS 4 12" at bounding box center [776, 163] width 218 height 45
click at [846, 164] on div "12" at bounding box center [842, 155] width 35 height 21
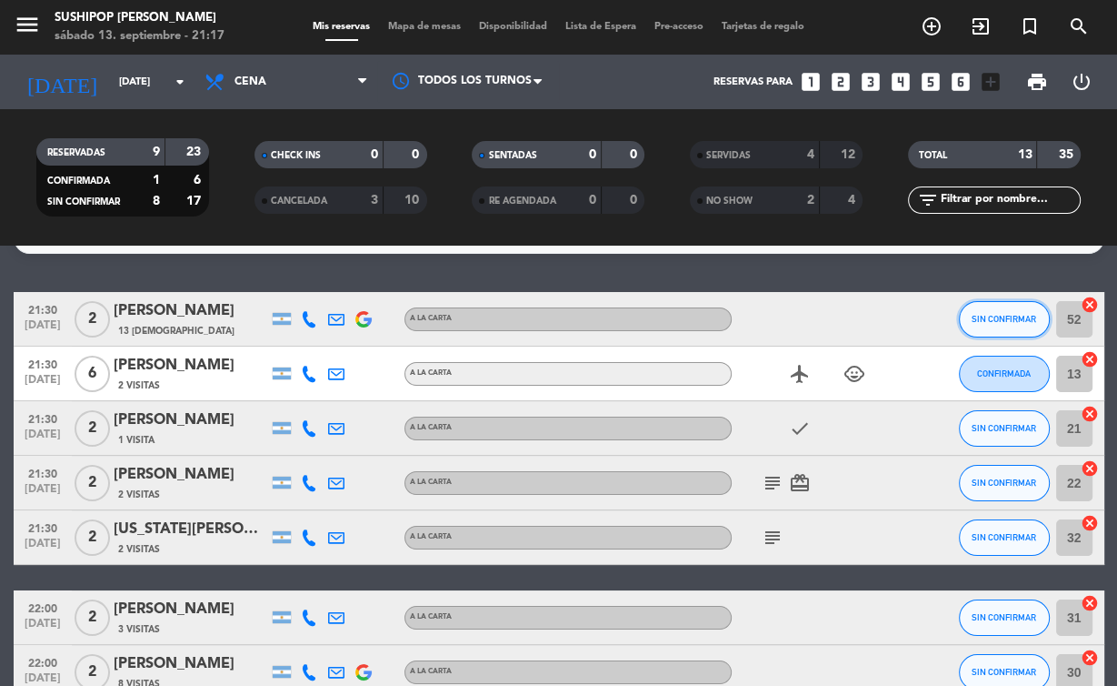
click at [1017, 317] on span "SIN CONFIRMAR" at bounding box center [1004, 319] width 65 height 10
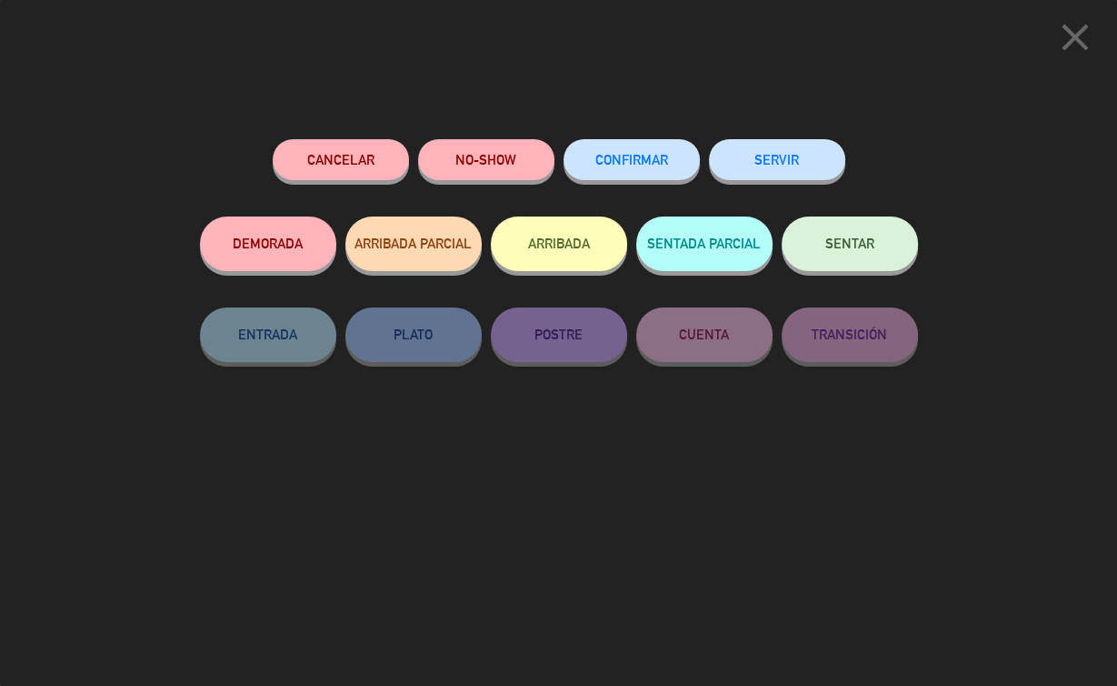
click at [792, 169] on button "SERVIR" at bounding box center [777, 159] width 136 height 41
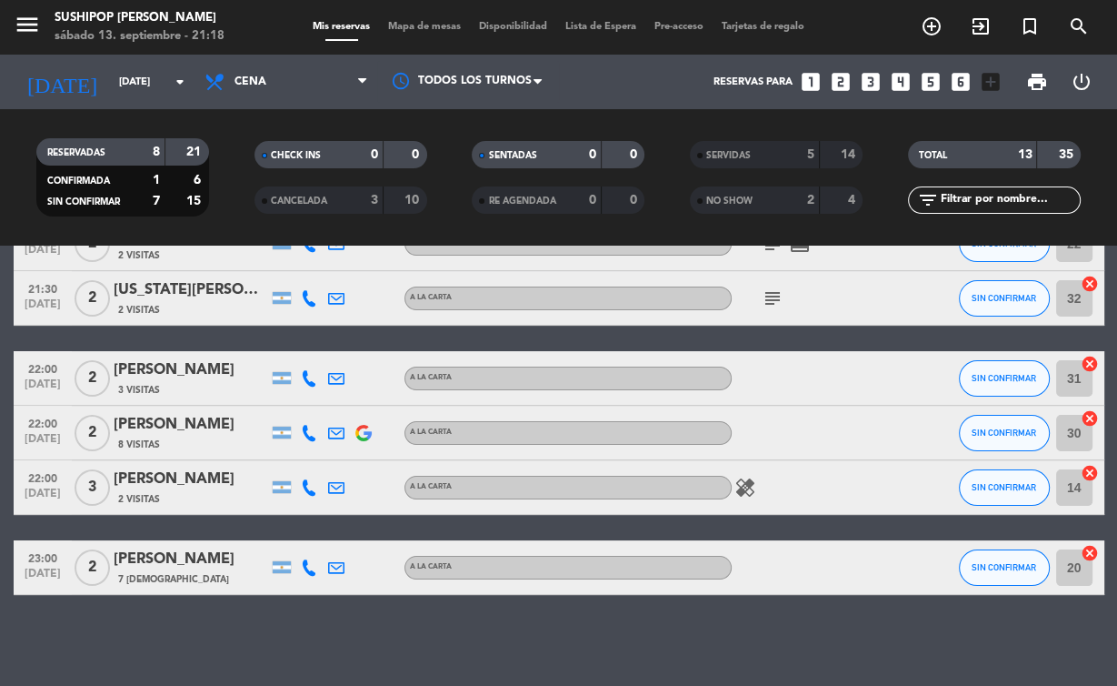
scroll to position [56, 0]
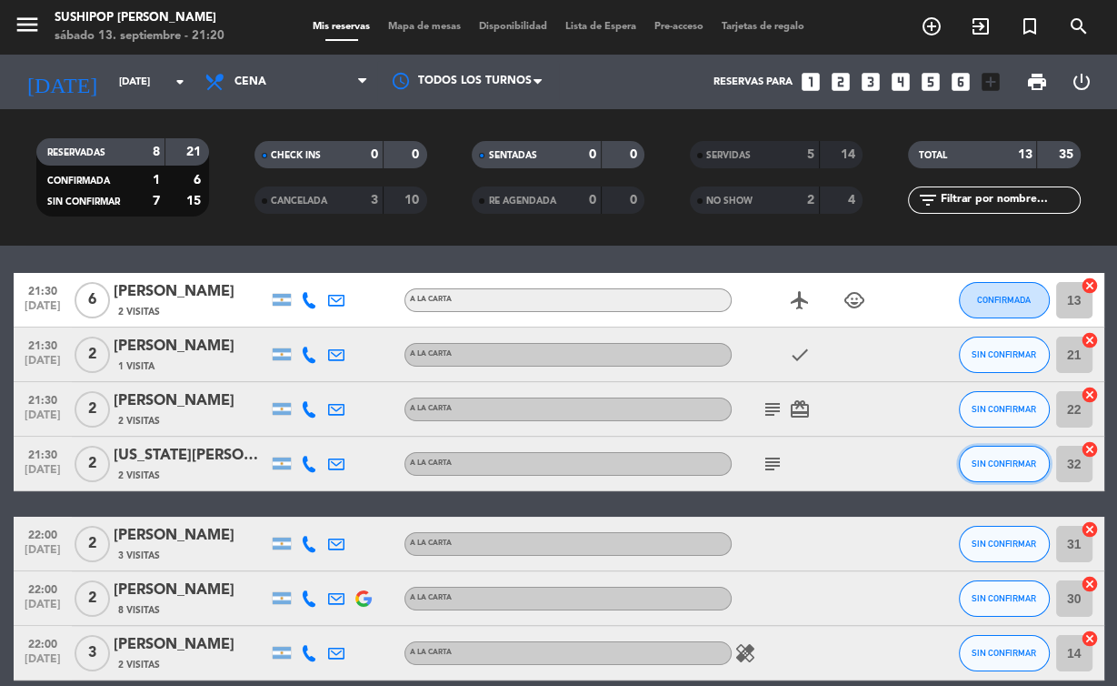
click at [1004, 467] on span "SIN CONFIRMAR" at bounding box center [1004, 463] width 65 height 10
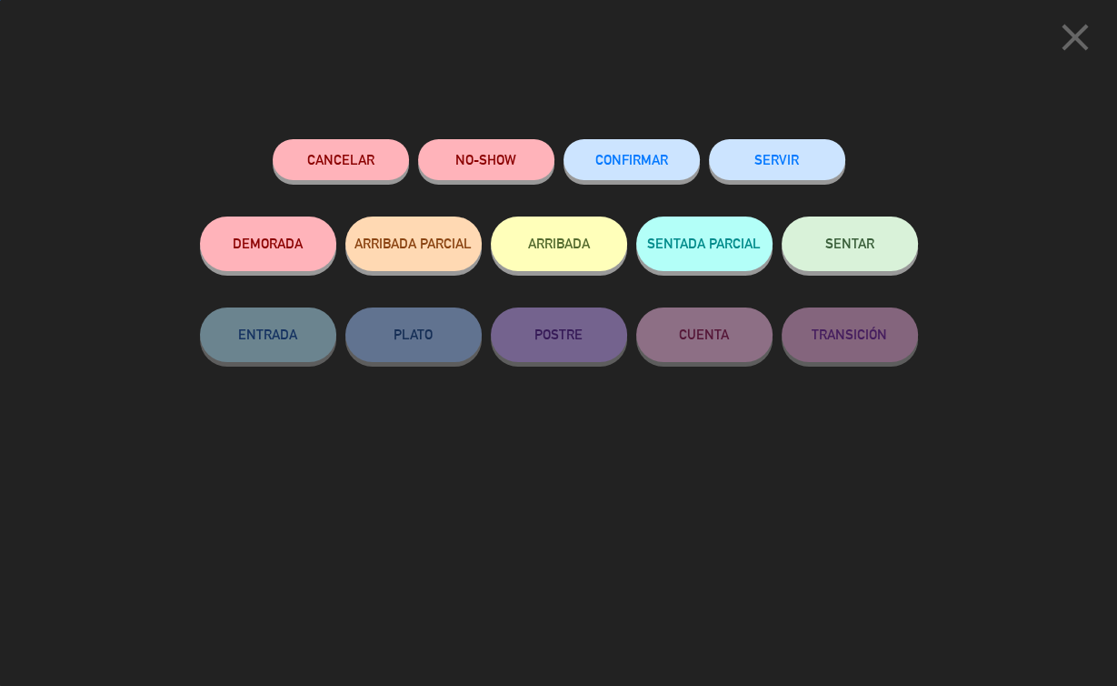
click at [789, 158] on button "SERVIR" at bounding box center [777, 159] width 136 height 41
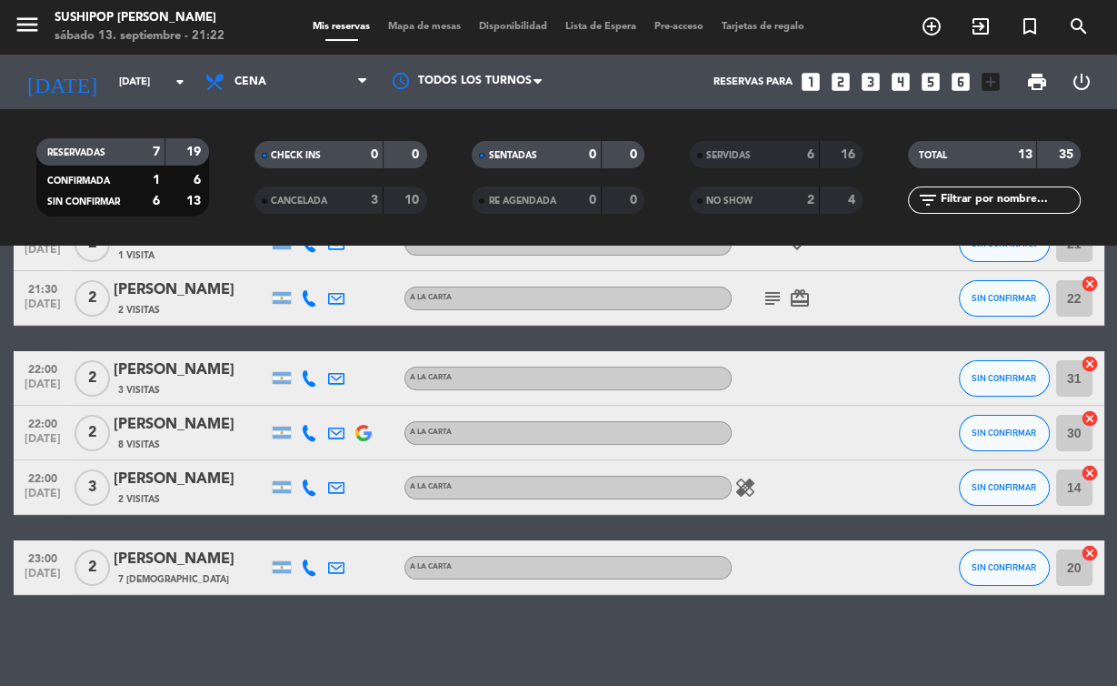
scroll to position [0, 0]
